Goal: Task Accomplishment & Management: Complete application form

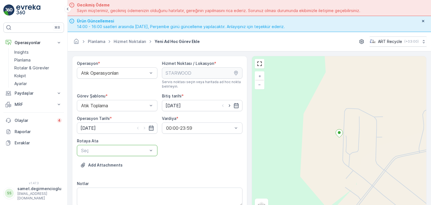
scroll to position [28, 0]
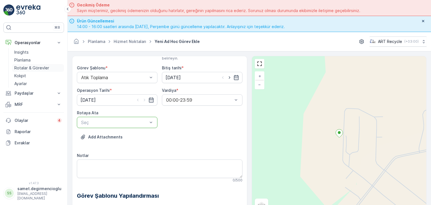
click at [27, 68] on p "Rotalar & Görevler" at bounding box center [31, 68] width 35 height 6
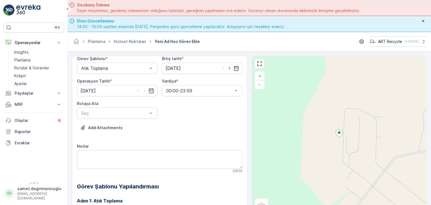
scroll to position [0, 0]
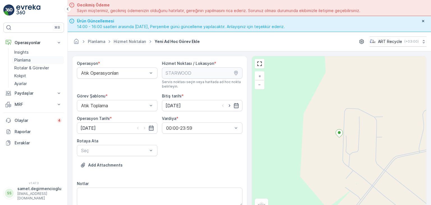
click at [22, 59] on p "Planlama" at bounding box center [22, 60] width 16 height 6
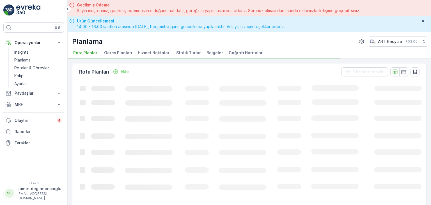
click at [155, 52] on span "Hizmet Noktaları" at bounding box center [154, 53] width 33 height 6
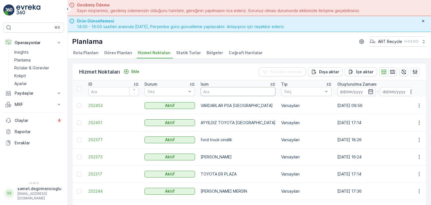
click at [219, 89] on input "text" at bounding box center [238, 91] width 75 height 9
type input "B PLAS"
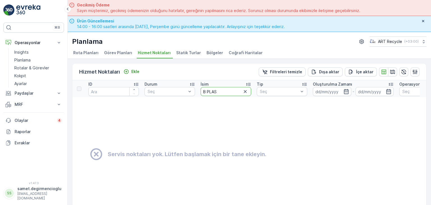
drag, startPoint x: 219, startPoint y: 89, endPoint x: 104, endPoint y: 90, distance: 114.5
type input "SAKARYA"
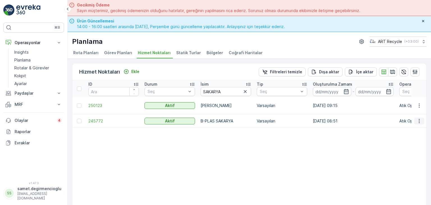
click at [417, 118] on icon "button" at bounding box center [419, 121] width 6 height 6
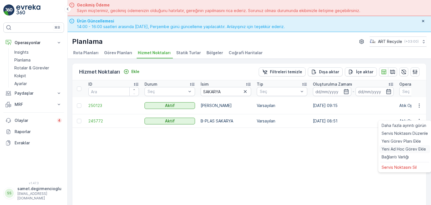
click at [390, 147] on span "Yeni Ad Hoc Görev Ekle" at bounding box center [404, 149] width 44 height 6
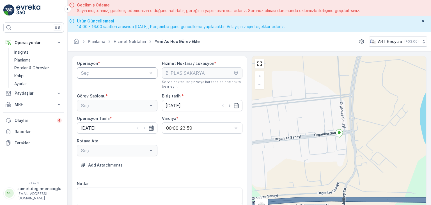
click at [113, 72] on div at bounding box center [115, 72] width 68 height 5
click at [104, 86] on span "Atık Operasyonları" at bounding box center [98, 86] width 37 height 5
click at [100, 120] on span "Atık Toplama" at bounding box center [93, 119] width 27 height 5
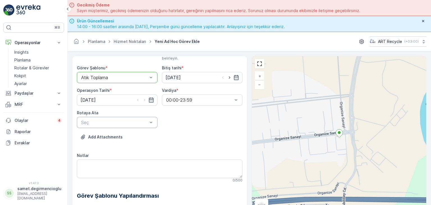
click at [116, 121] on div at bounding box center [115, 122] width 68 height 5
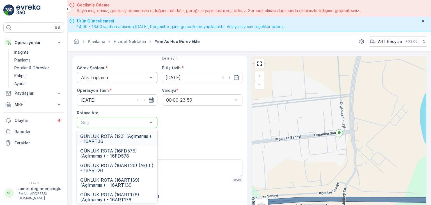
click at [188, 130] on div "Operasyon * Atık Operasyonları Hizmet Noktası / Lokasyon * Servis noktası seçin…" at bounding box center [160, 161] width 166 height 257
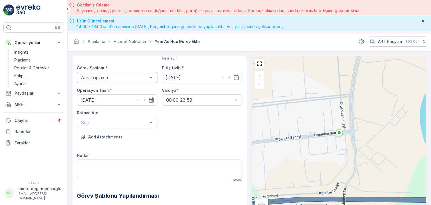
scroll to position [0, 0]
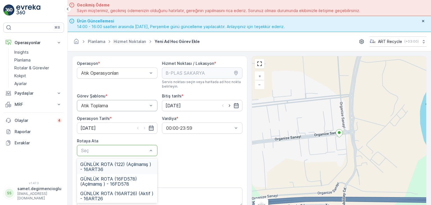
click at [125, 148] on div at bounding box center [115, 150] width 68 height 5
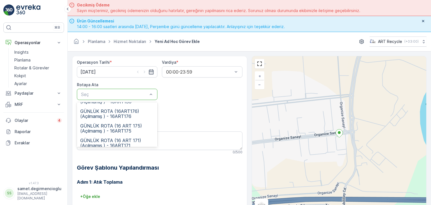
scroll to position [56, 0]
click at [128, 126] on span "GÜNLÜK ROTA (16 ART 175) (Açılmamış ) - 16ART175" at bounding box center [117, 127] width 74 height 10
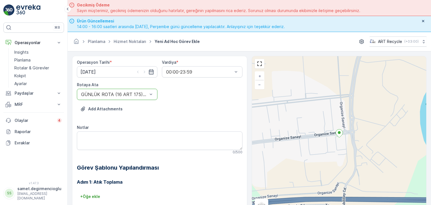
click at [193, 117] on div "Add Attachments" at bounding box center [160, 112] width 166 height 16
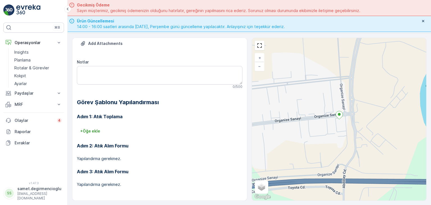
scroll to position [32, 0]
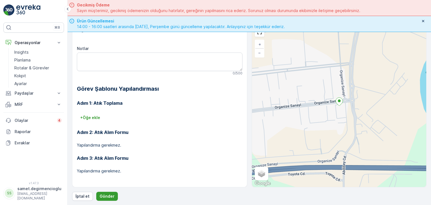
click at [108, 194] on p "Gönder" at bounding box center [107, 196] width 15 height 6
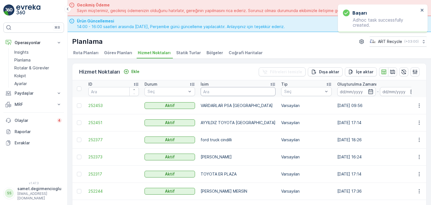
click at [222, 90] on input "text" at bounding box center [238, 91] width 75 height 9
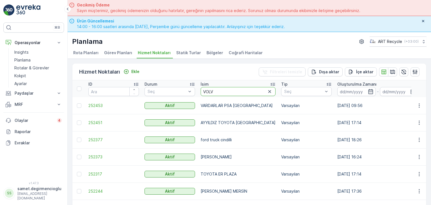
type input "VOLVO"
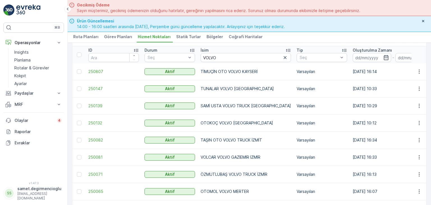
scroll to position [32, 0]
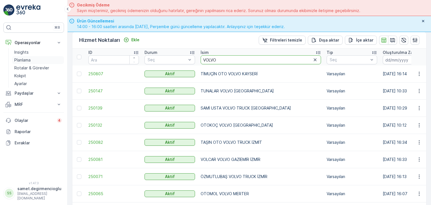
drag, startPoint x: 205, startPoint y: 59, endPoint x: 51, endPoint y: 58, distance: 154.6
click at [51, 58] on div "⌘B Operasyonlar Insights Planlama Rotalar & Görevler Kokpit Ayarlar Paydaşlar R…" at bounding box center [215, 102] width 431 height 205
type input "ATIKSA"
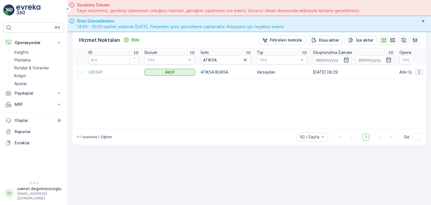
click at [418, 71] on icon "button" at bounding box center [419, 72] width 6 height 6
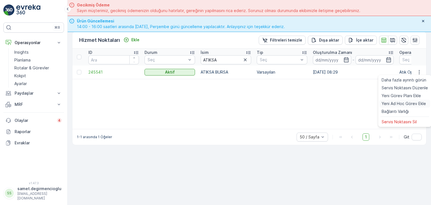
click at [393, 105] on span "Yeni Ad Hoc Görev Ekle" at bounding box center [404, 104] width 44 height 6
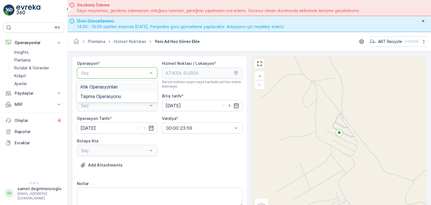
click at [109, 87] on span "Atık Operasyonları" at bounding box center [98, 86] width 37 height 5
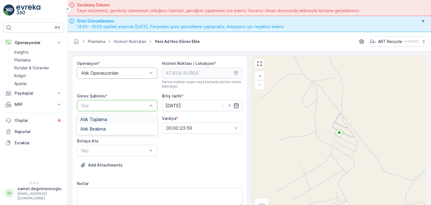
click at [106, 101] on div "Seç" at bounding box center [117, 105] width 81 height 11
click at [101, 129] on span "Atık Bırakma" at bounding box center [93, 128] width 26 height 5
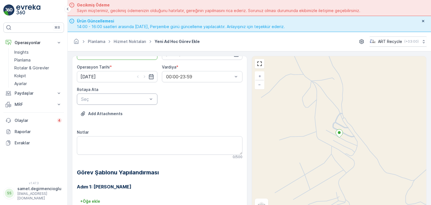
scroll to position [52, 0]
click at [117, 96] on div at bounding box center [115, 98] width 68 height 5
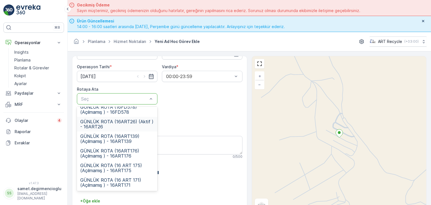
scroll to position [0, 0]
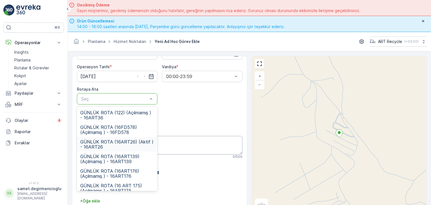
drag, startPoint x: 126, startPoint y: 145, endPoint x: 129, endPoint y: 144, distance: 3.1
click at [126, 145] on span "GÜNLÜK ROTA (16ART26) (Aktif ) - 16ART26" at bounding box center [117, 144] width 74 height 10
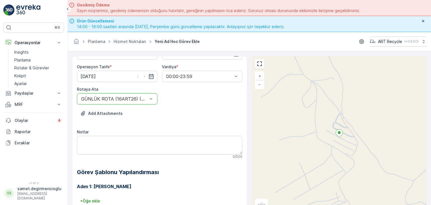
click at [176, 123] on div "Add Attachments" at bounding box center [160, 117] width 166 height 16
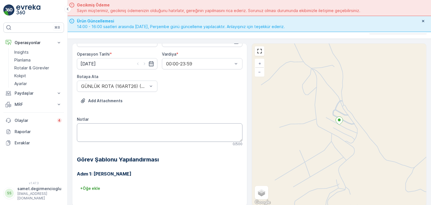
scroll to position [32, 0]
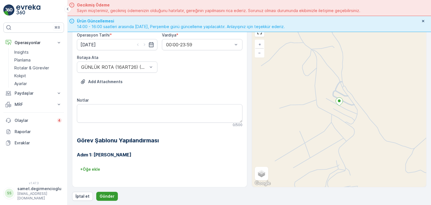
click at [104, 198] on p "Gönder" at bounding box center [107, 196] width 15 height 6
